Goal: Navigation & Orientation: Go to known website

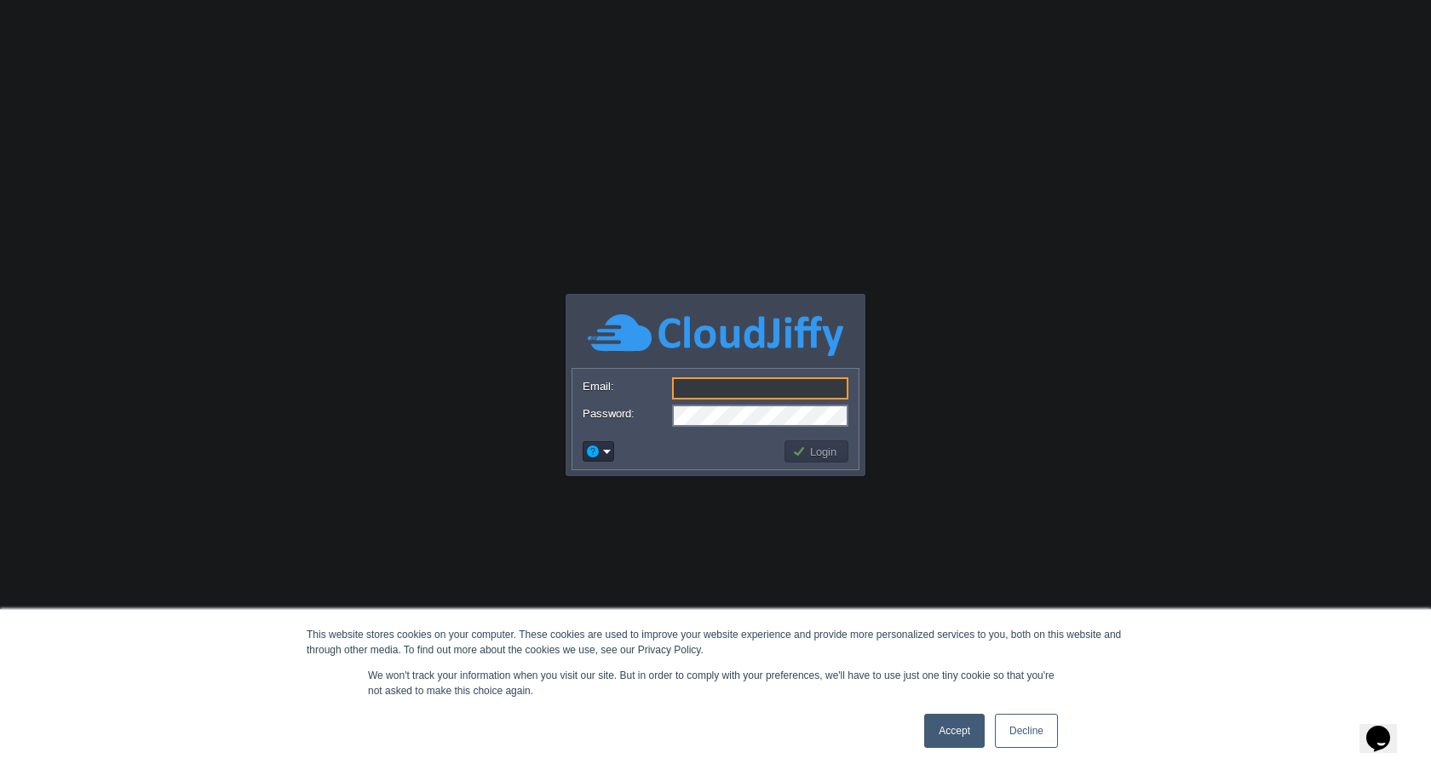
drag, startPoint x: 962, startPoint y: 741, endPoint x: 923, endPoint y: 713, distance: 48.2
click at [962, 741] on link "Accept" at bounding box center [954, 731] width 60 height 34
